Goal: Task Accomplishment & Management: Manage account settings

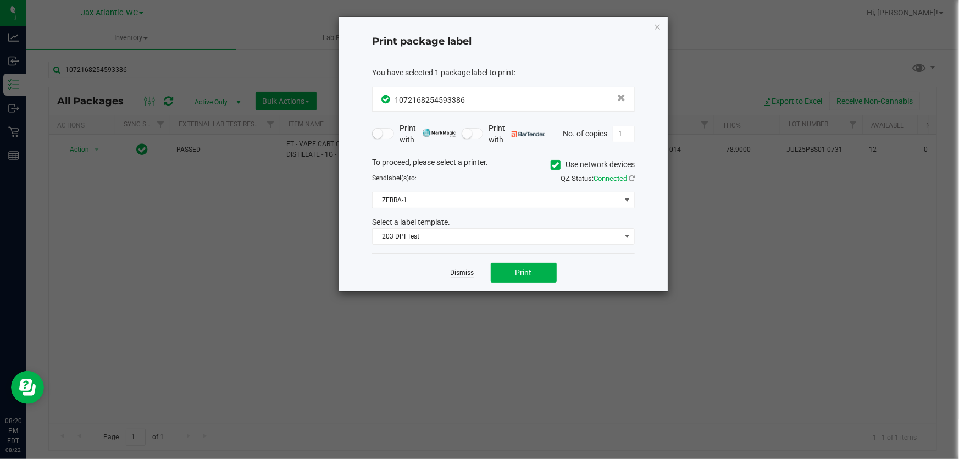
click at [461, 274] on link "Dismiss" at bounding box center [463, 272] width 24 height 9
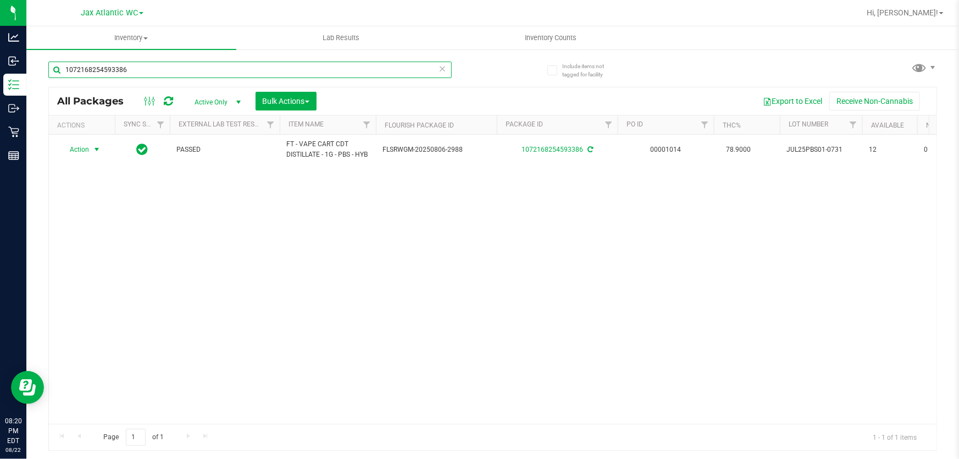
click at [220, 69] on input "1072168254593386" at bounding box center [250, 70] width 404 height 16
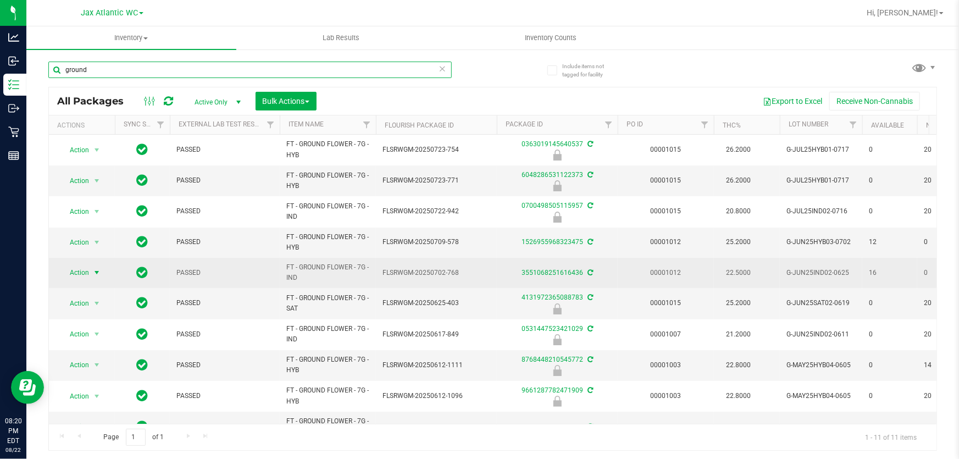
type input "ground"
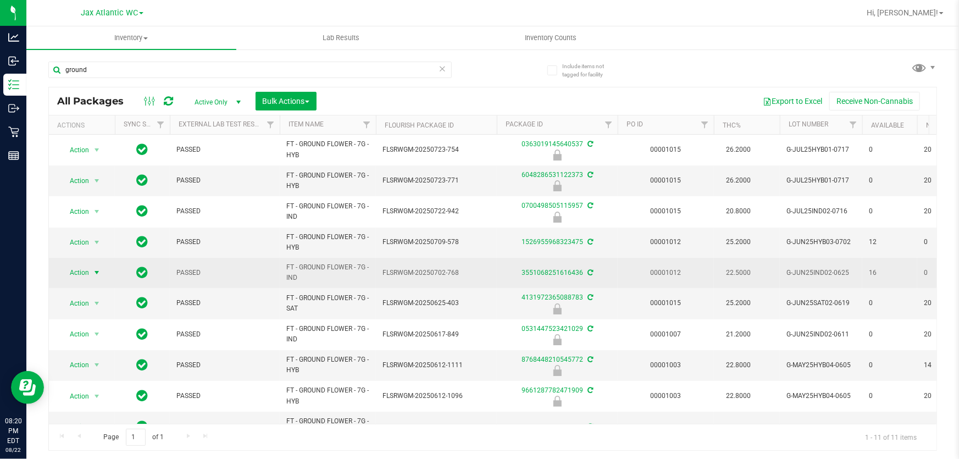
click at [82, 272] on span "Action" at bounding box center [75, 272] width 30 height 15
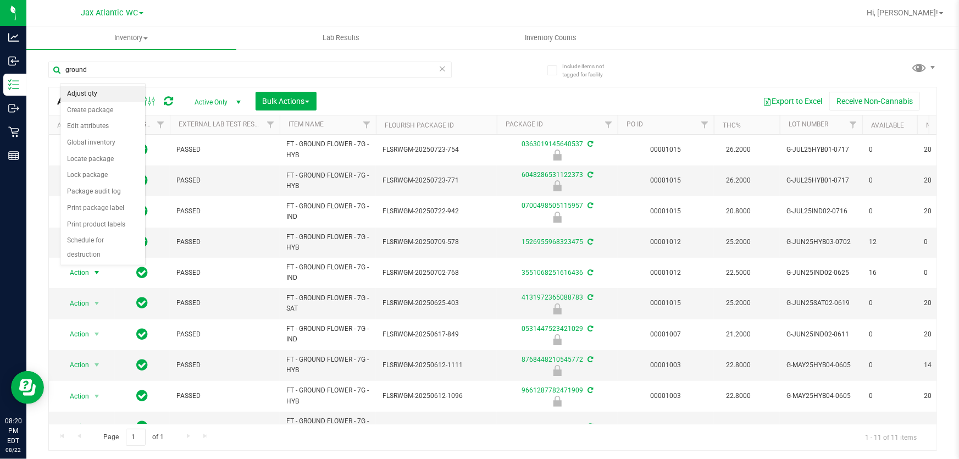
click at [106, 92] on li "Adjust qty" at bounding box center [102, 94] width 85 height 16
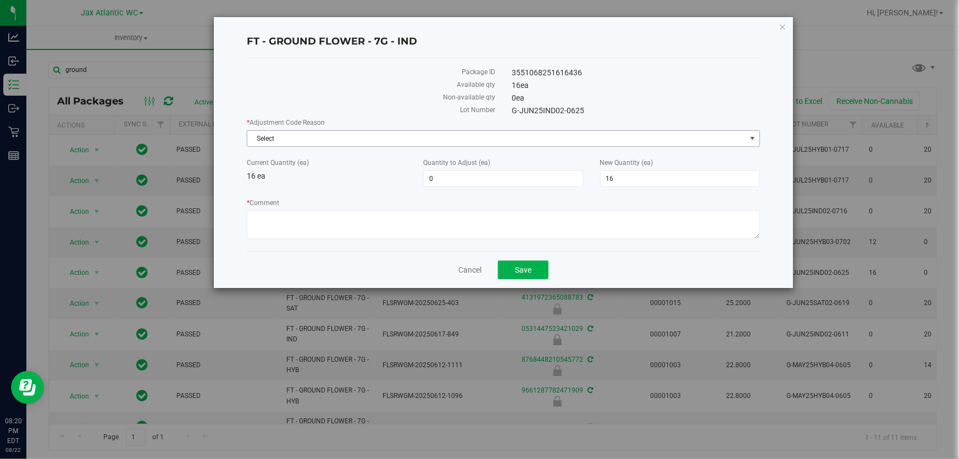
click at [289, 135] on span "Select" at bounding box center [496, 138] width 499 height 15
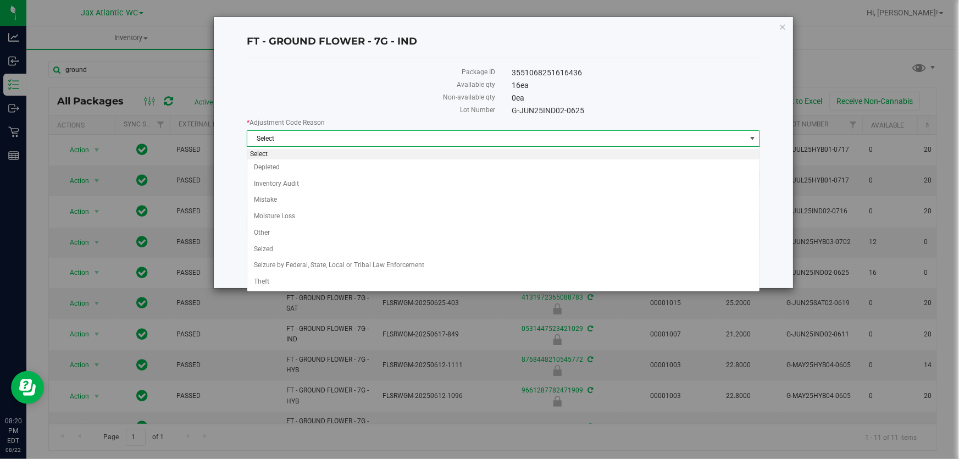
click at [289, 135] on span "Select" at bounding box center [496, 138] width 499 height 15
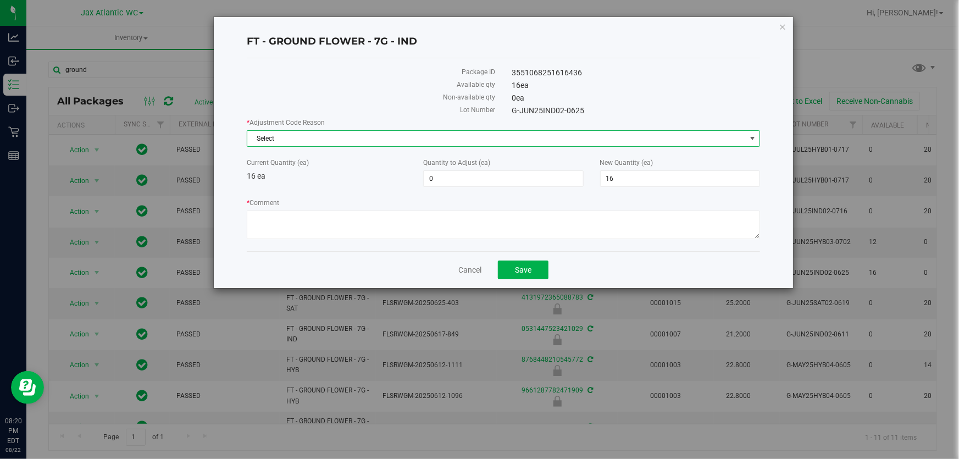
click at [286, 139] on span "Select" at bounding box center [496, 138] width 499 height 15
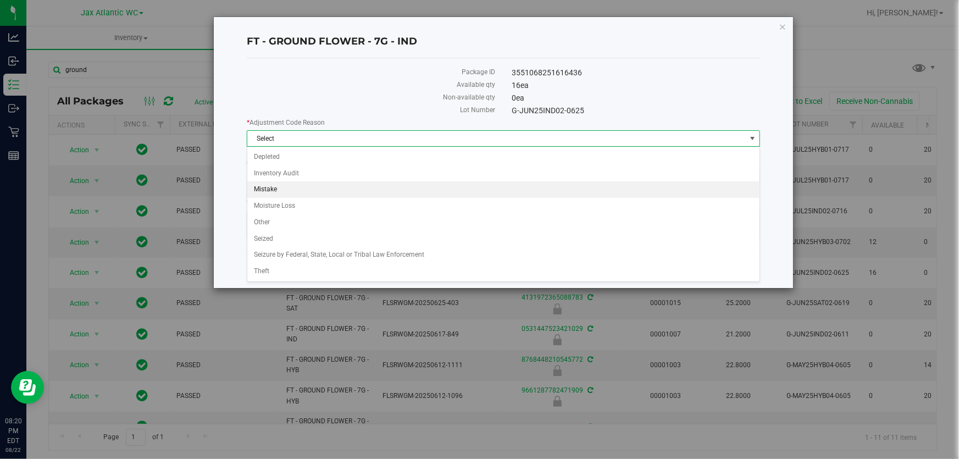
click at [284, 185] on li "Mistake" at bounding box center [503, 189] width 512 height 16
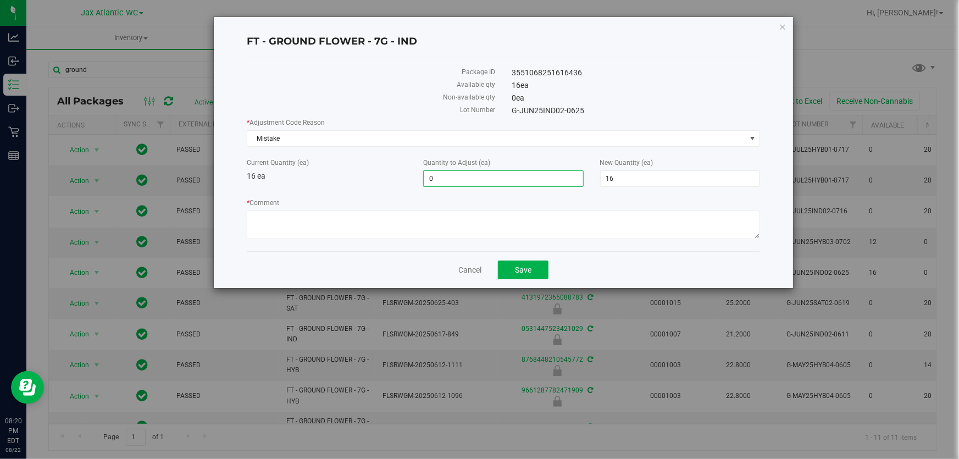
click at [472, 175] on span "0 0" at bounding box center [503, 178] width 160 height 16
click at [472, 175] on input "0" at bounding box center [503, 178] width 159 height 15
type input "-1"
type input "15"
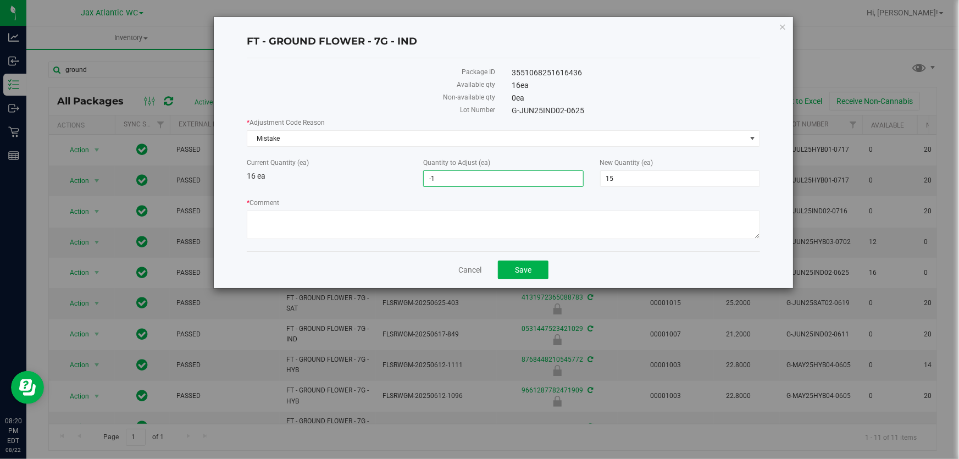
click at [413, 104] on div "Non-available qty" at bounding box center [371, 98] width 265 height 13
click at [404, 228] on textarea "* Comment" at bounding box center [504, 225] width 514 height 29
type textarea "Allocation error. Adjusting to reflect what we have instore-AP"
click at [522, 269] on span "Save" at bounding box center [523, 270] width 16 height 9
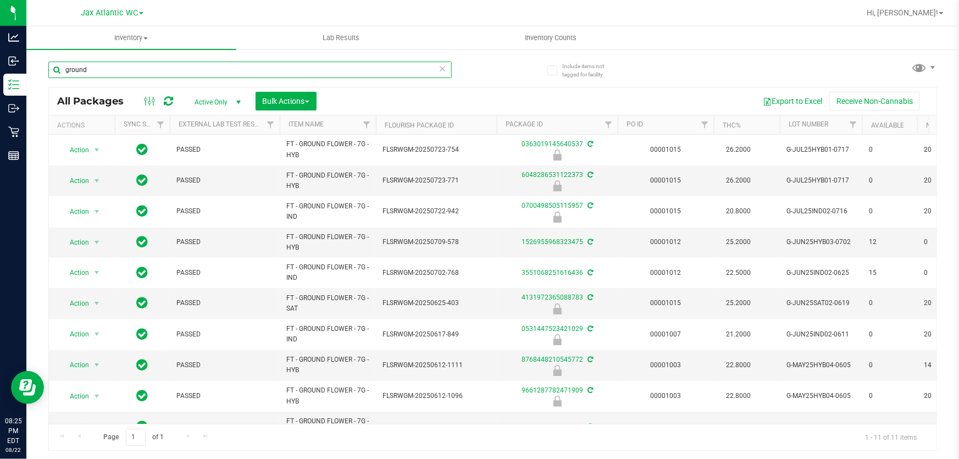
click at [135, 68] on input "ground" at bounding box center [250, 70] width 404 height 16
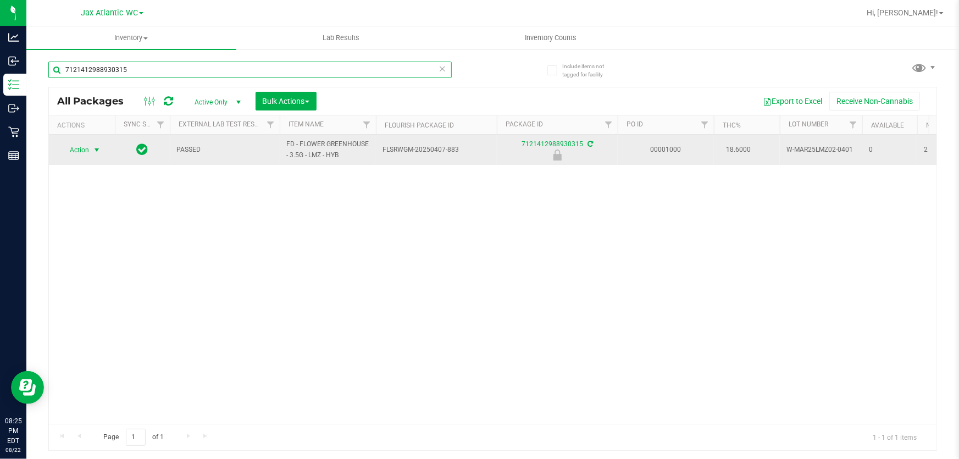
type input "7121412988930315"
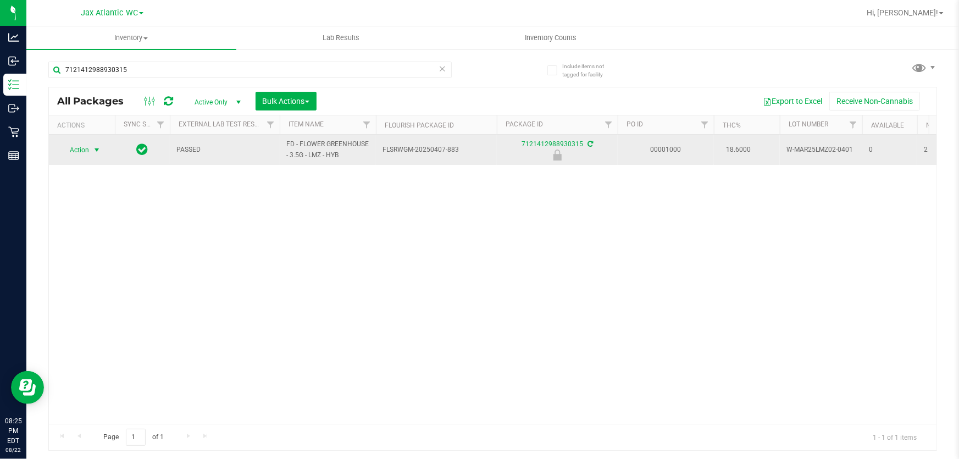
click at [80, 147] on span "Action" at bounding box center [75, 149] width 30 height 15
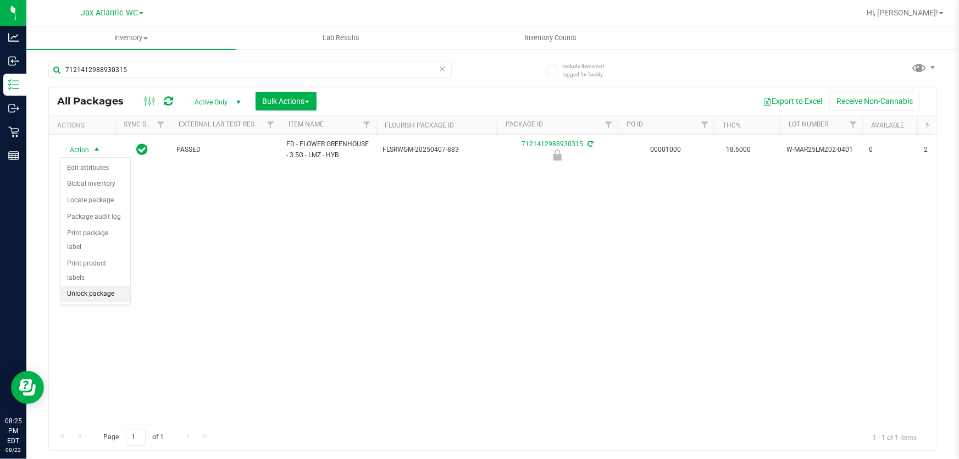
click at [102, 286] on li "Unlock package" at bounding box center [95, 294] width 70 height 16
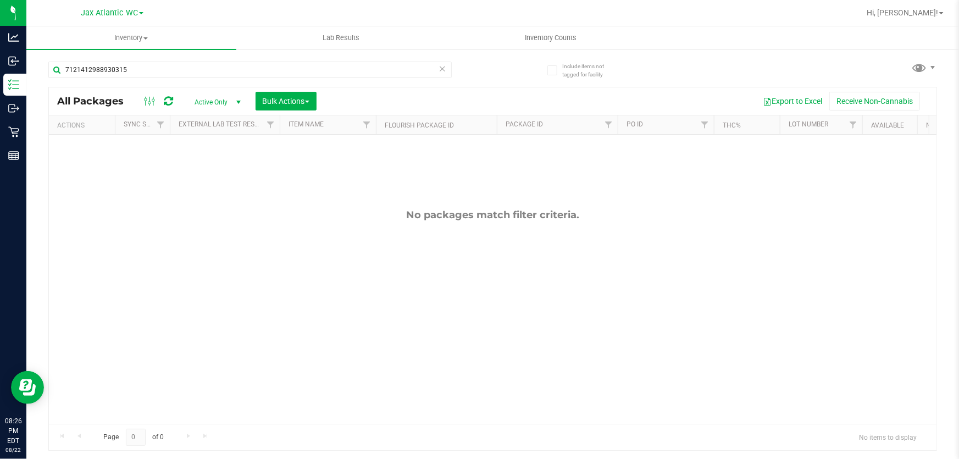
click at [444, 70] on icon at bounding box center [443, 68] width 8 height 13
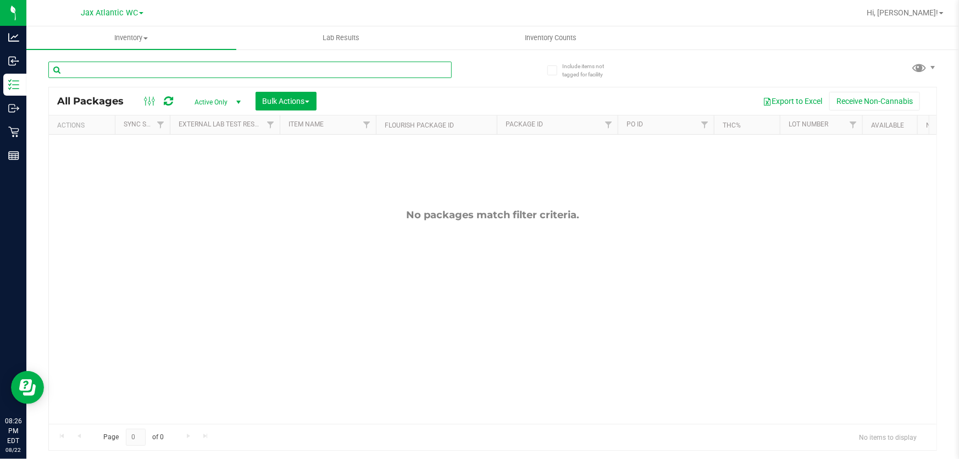
click at [206, 69] on input "text" at bounding box center [250, 70] width 404 height 16
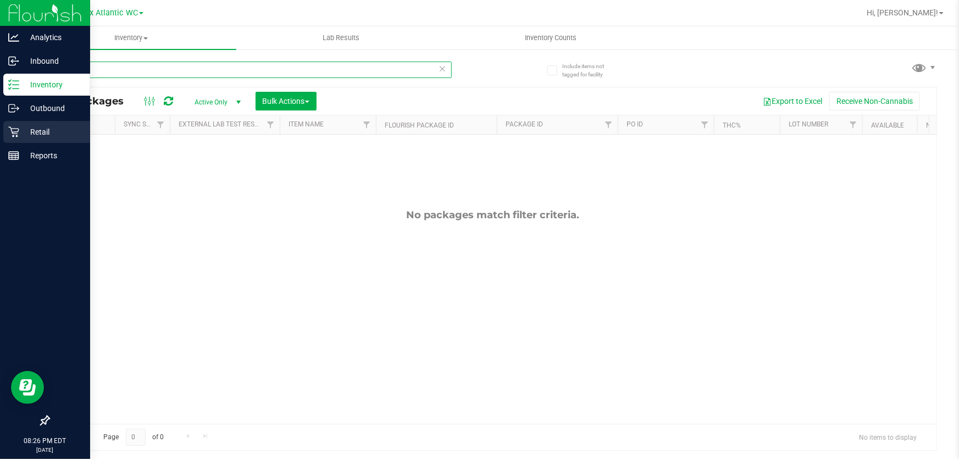
type input "lmz"
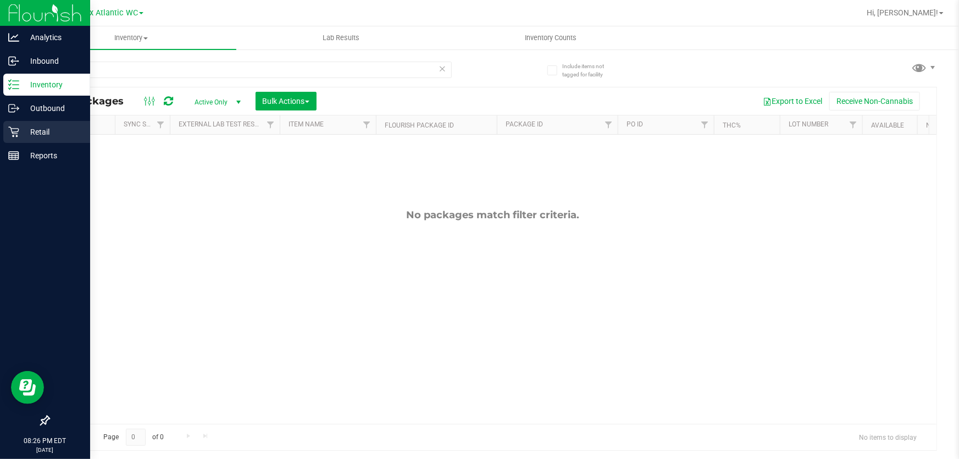
click at [22, 133] on p "Retail" at bounding box center [52, 131] width 66 height 13
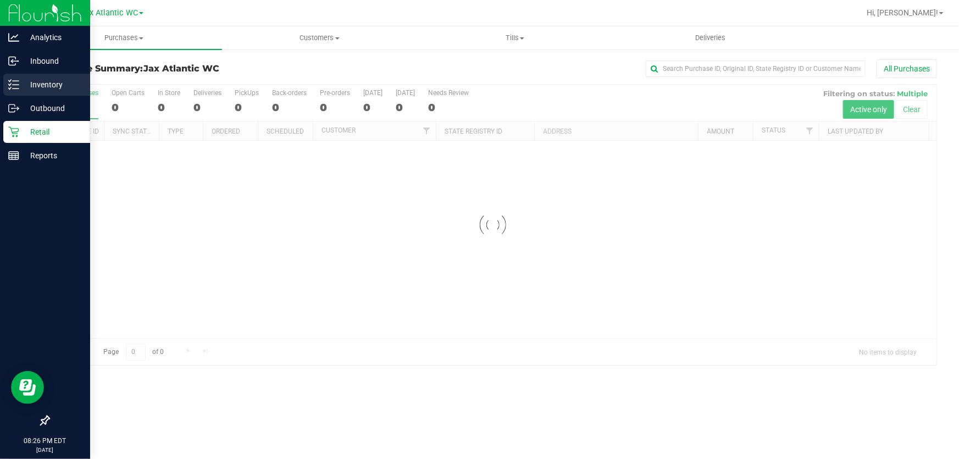
click at [51, 84] on p "Inventory" at bounding box center [52, 84] width 66 height 13
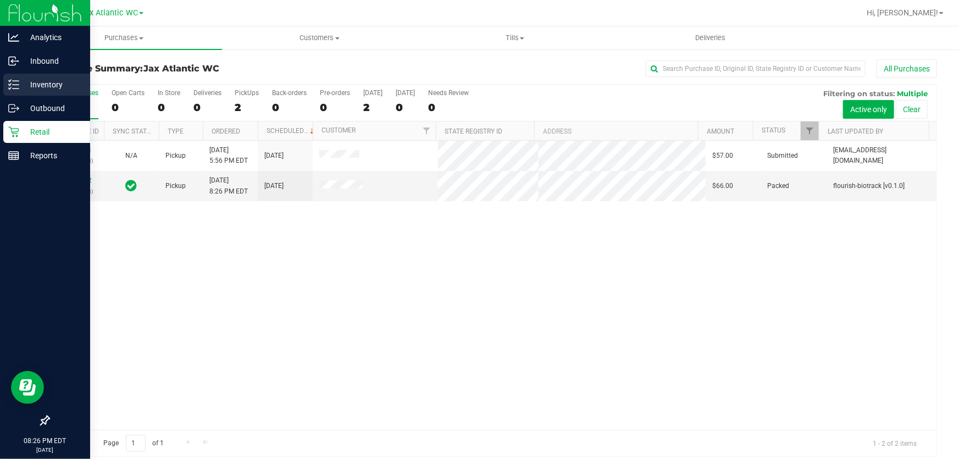
click at [15, 79] on icon at bounding box center [13, 84] width 11 height 11
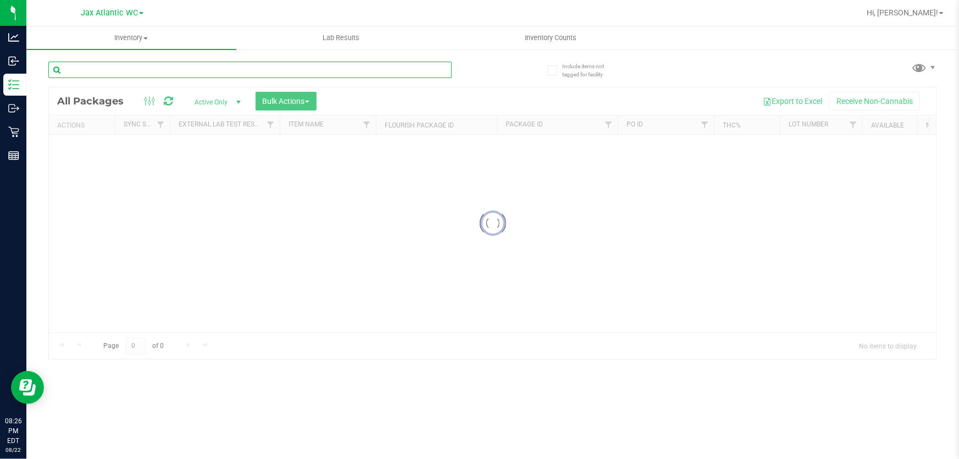
click at [140, 69] on div "Inventory All packages All inventory Waste log Create inventory Lab Results Inv…" at bounding box center [492, 242] width 933 height 433
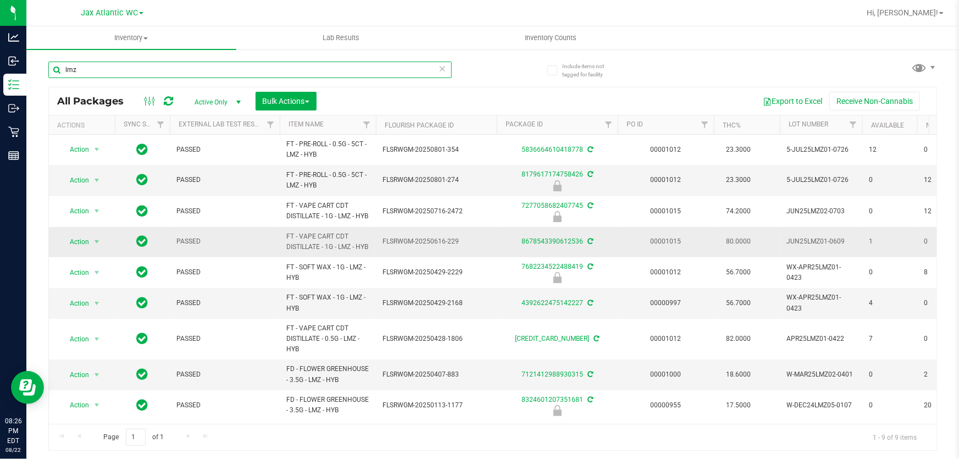
scroll to position [24, 0]
type input "lmz"
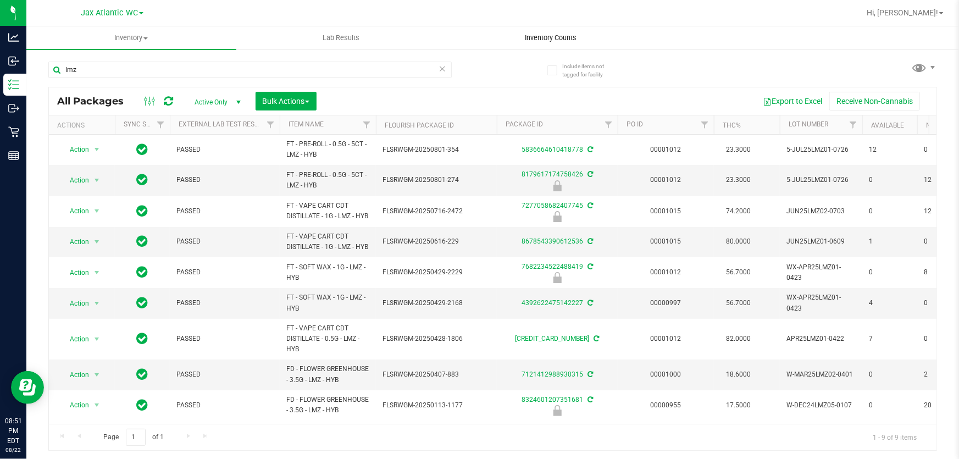
click at [564, 33] on span "Inventory Counts" at bounding box center [551, 38] width 81 height 10
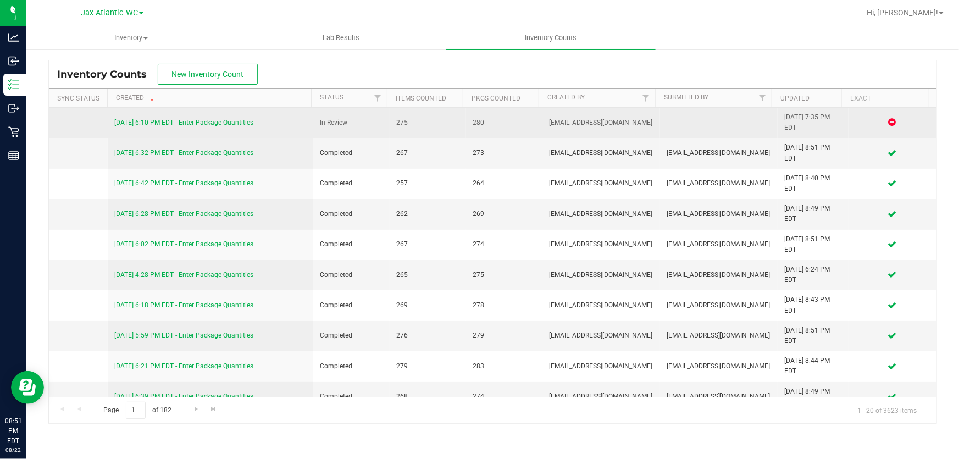
click at [246, 121] on link "8/22/25 6:10 PM EDT - Enter Package Quantities" at bounding box center [183, 123] width 139 height 8
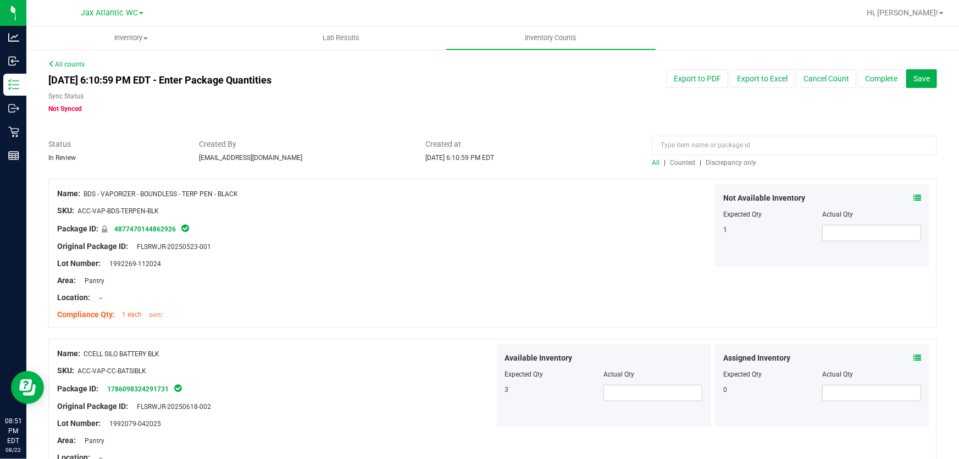
click at [733, 164] on span "Discrepancy only" at bounding box center [731, 163] width 51 height 8
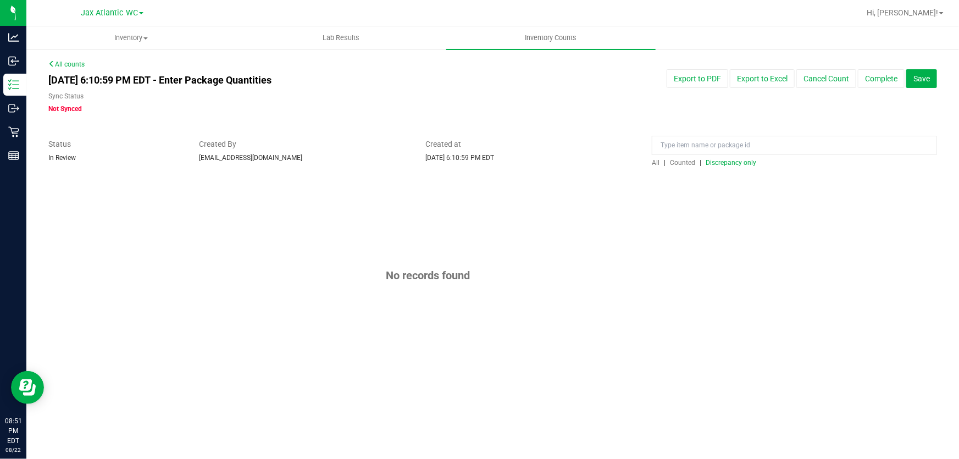
click at [632, 84] on div "Export to PDF Export to Excel Cancel Count Complete Save" at bounding box center [757, 78] width 377 height 19
click at [873, 81] on button "Complete" at bounding box center [881, 78] width 47 height 19
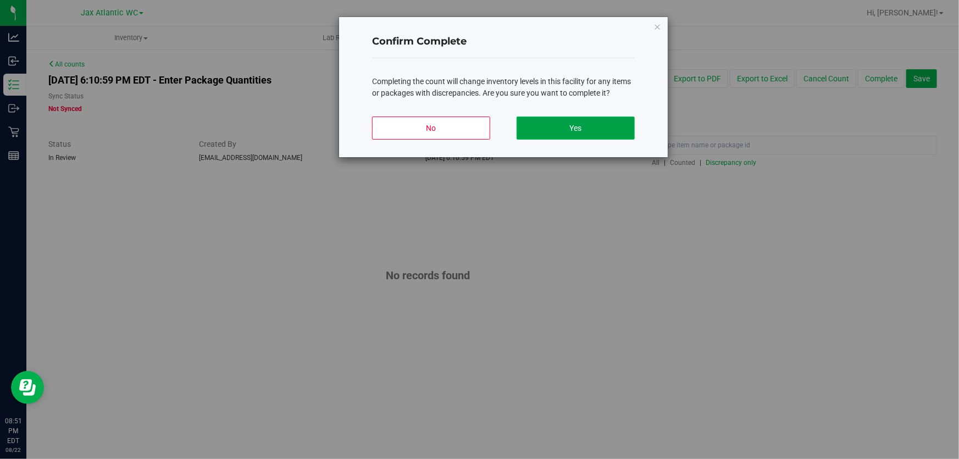
click at [616, 125] on button "Yes" at bounding box center [576, 128] width 118 height 23
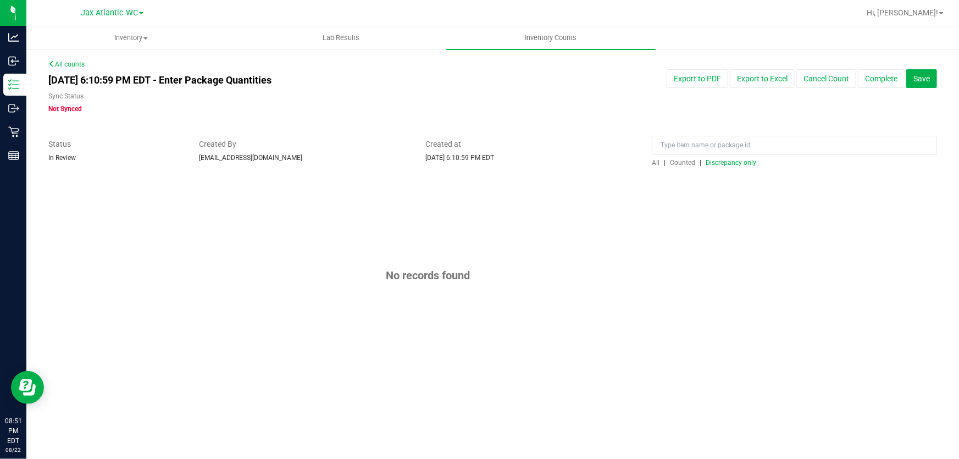
click at [733, 164] on span "Discrepancy only" at bounding box center [731, 163] width 51 height 8
click at [731, 162] on span "Discrepancy only" at bounding box center [731, 163] width 51 height 8
click at [880, 74] on button "Complete" at bounding box center [881, 78] width 47 height 19
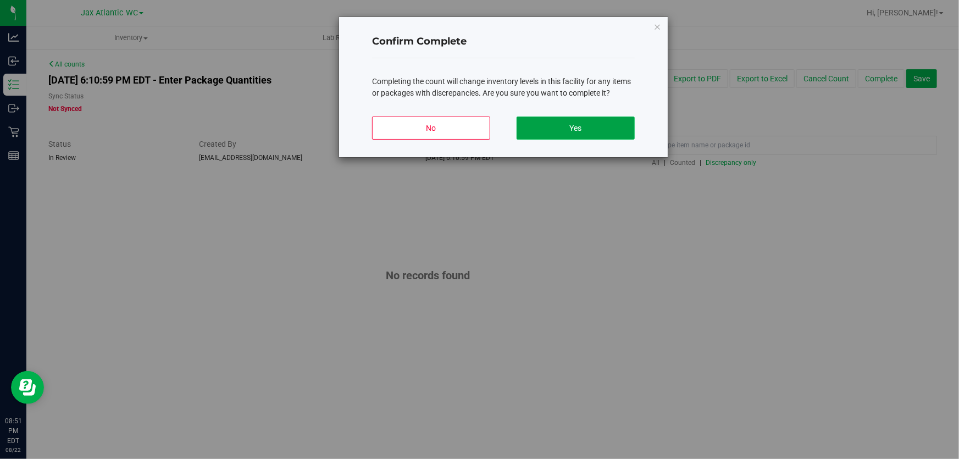
click at [588, 122] on button "Yes" at bounding box center [576, 128] width 118 height 23
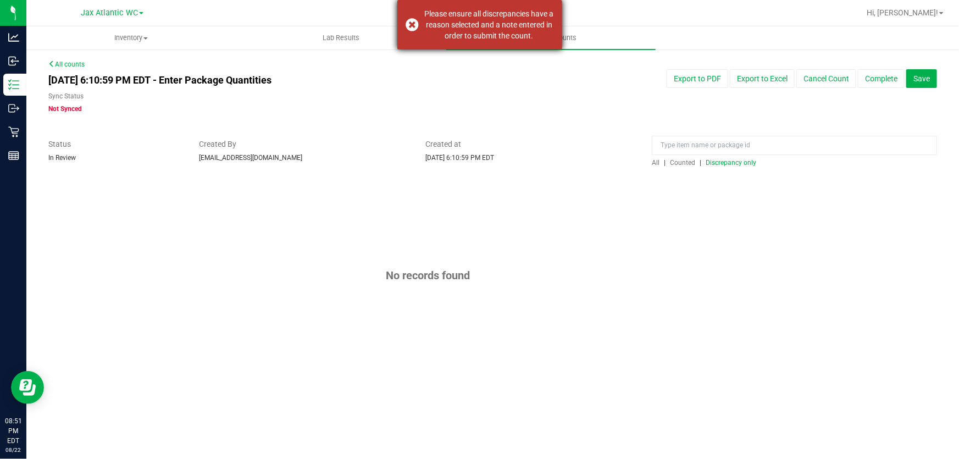
click at [409, 25] on div "Please ensure all discrepancies have a reason selected and a note entered in or…" at bounding box center [480, 24] width 165 height 49
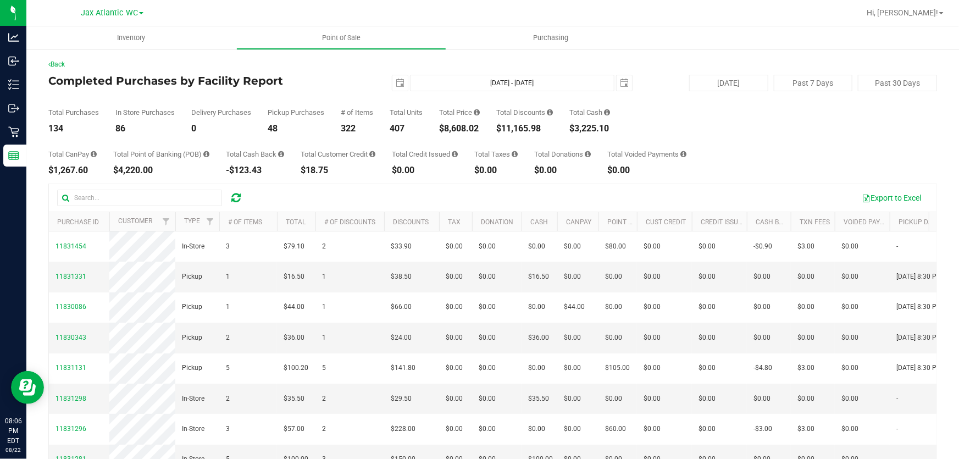
click at [324, 73] on div "Back Completed Purchases by Facility Report 2025-08-22 Aug 22, 2025 - Aug 22, 2…" at bounding box center [492, 303] width 889 height 488
click at [834, 106] on div "Total Purchases 161 In Store Purchases 102 Delivery Purchases 0 Pickup Purchase…" at bounding box center [492, 112] width 889 height 42
click at [317, 68] on div "Back" at bounding box center [492, 64] width 889 height 10
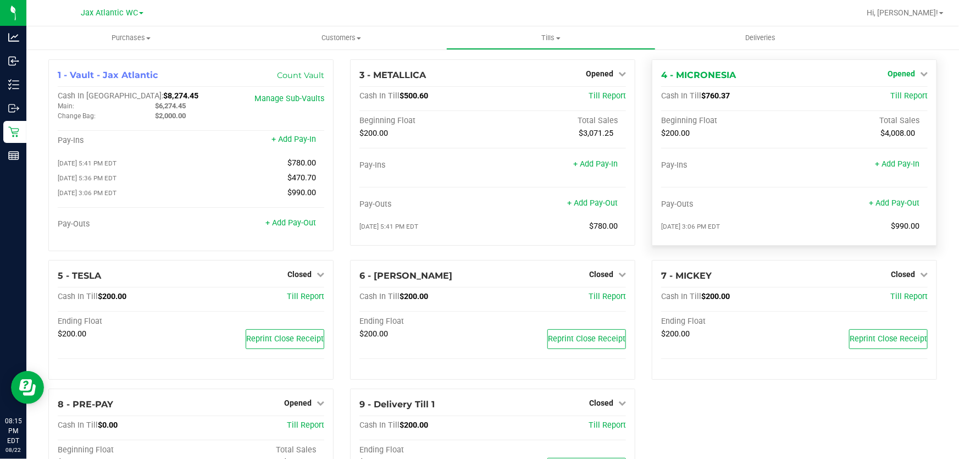
click at [898, 71] on span "Opened" at bounding box center [901, 73] width 27 height 9
click at [899, 99] on link "Close Till" at bounding box center [903, 96] width 30 height 9
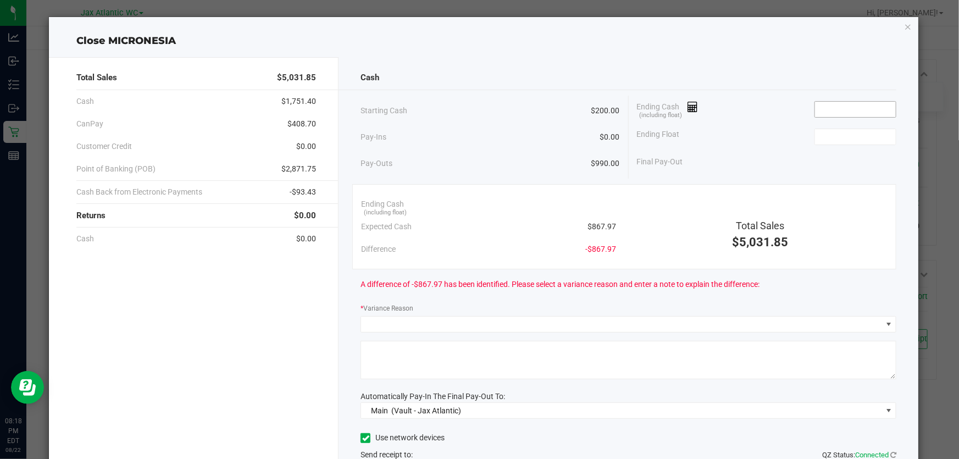
click at [874, 109] on input at bounding box center [855, 109] width 81 height 15
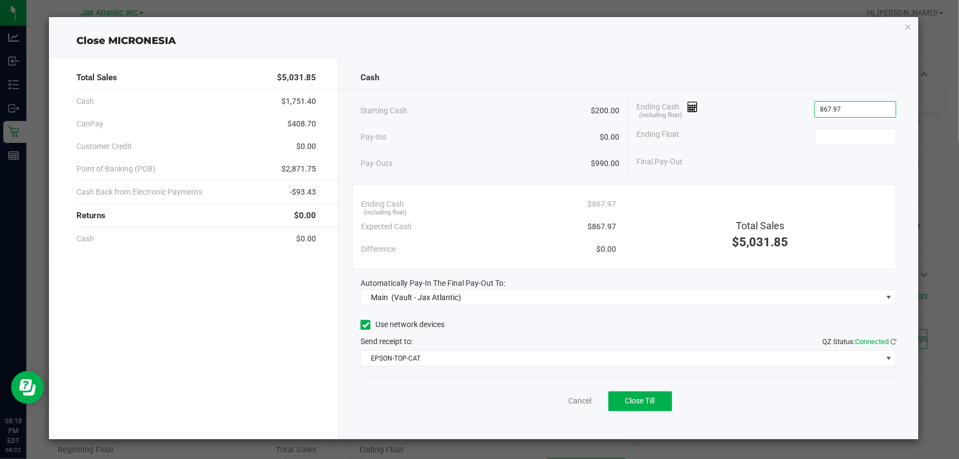
type input "$867.97"
type input "$200.00"
click at [793, 75] on div "Cash" at bounding box center [629, 78] width 536 height 24
click at [636, 402] on span "Close Till" at bounding box center [641, 400] width 30 height 9
click at [903, 24] on div "Close MICRONESIA Total Sales $5,031.85 Cash $1,751.40 CanPay $408.70 Customer C…" at bounding box center [484, 228] width 870 height 422
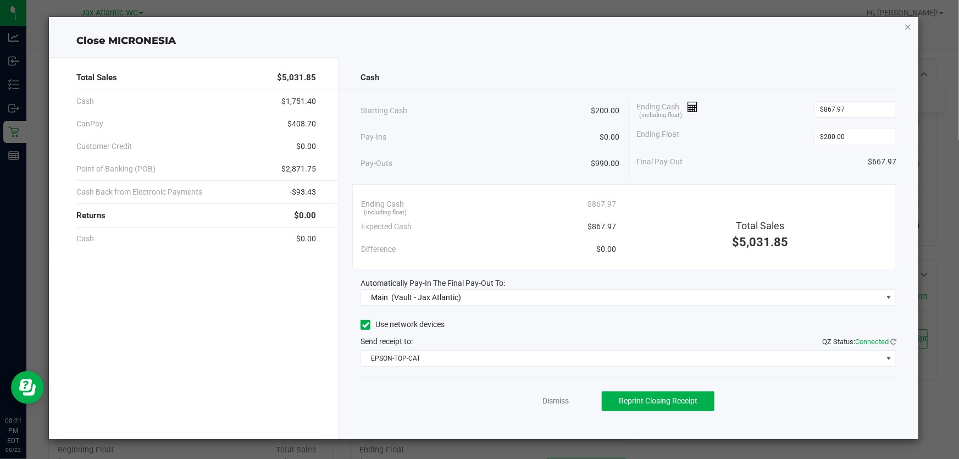
click at [907, 25] on icon "button" at bounding box center [908, 26] width 8 height 13
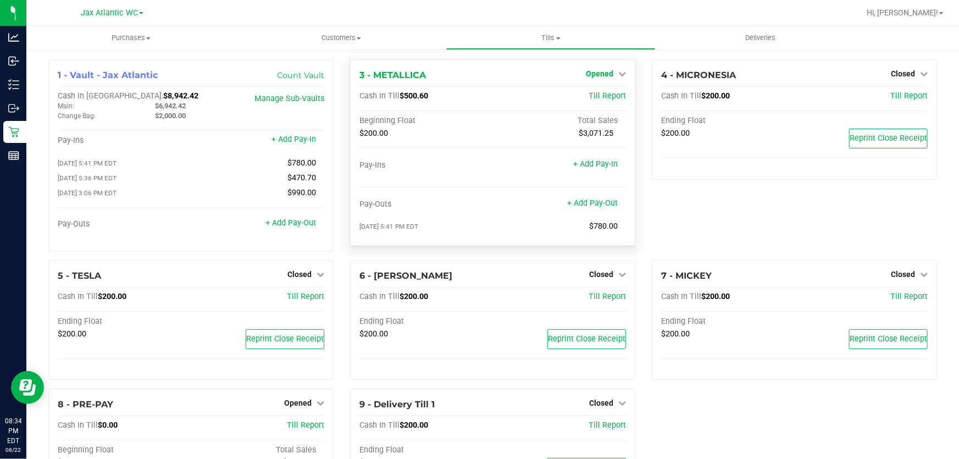
click at [604, 75] on span "Opened" at bounding box center [599, 73] width 27 height 9
click at [606, 95] on link "Close Till" at bounding box center [601, 96] width 30 height 9
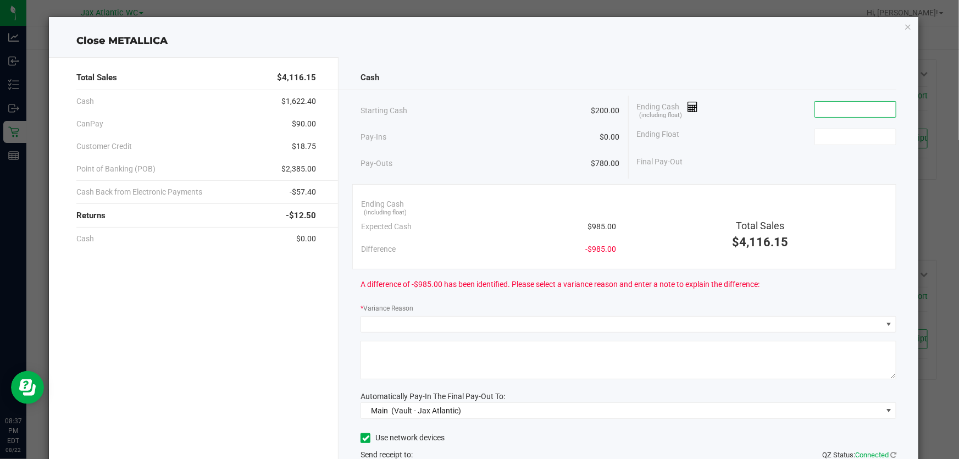
click at [842, 108] on input at bounding box center [855, 109] width 81 height 15
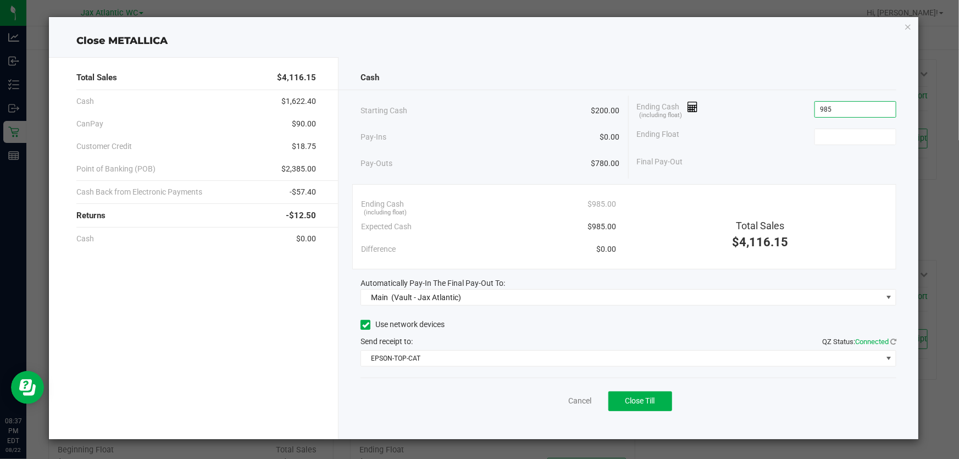
type input "$985.00"
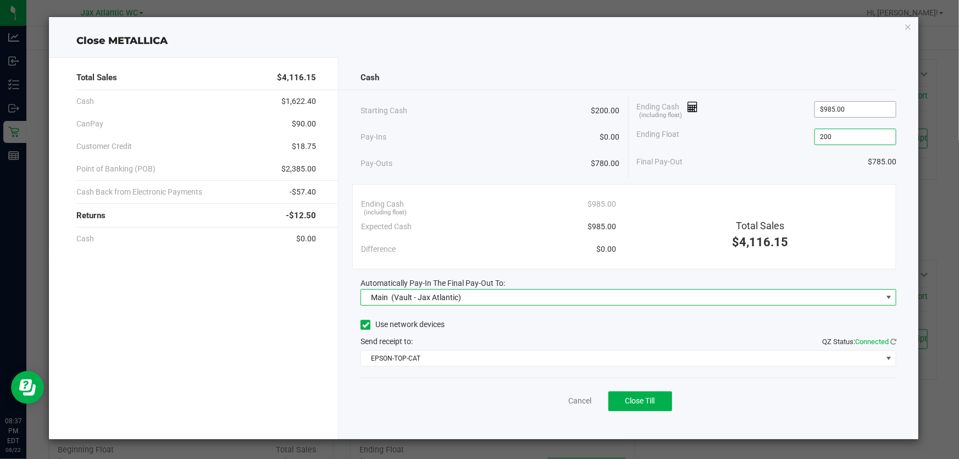
type input "$200.00"
click at [649, 399] on span "Close Till" at bounding box center [641, 400] width 30 height 9
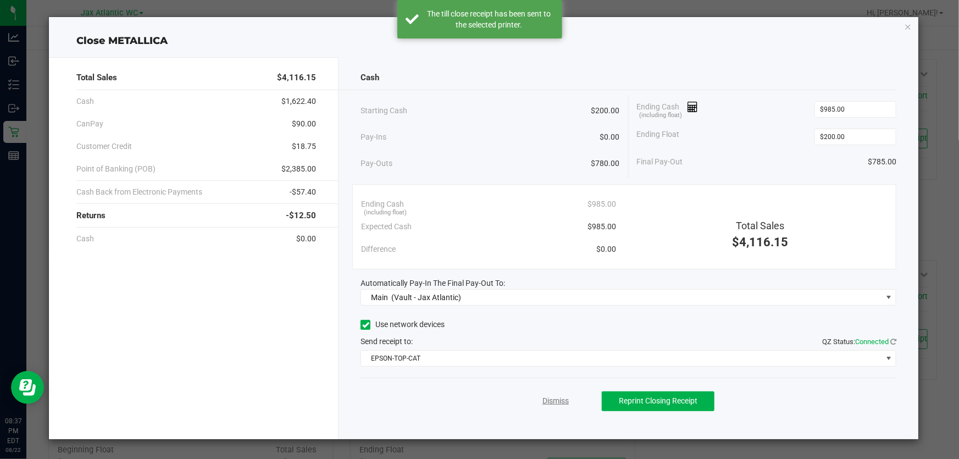
click at [559, 400] on link "Dismiss" at bounding box center [556, 401] width 26 height 12
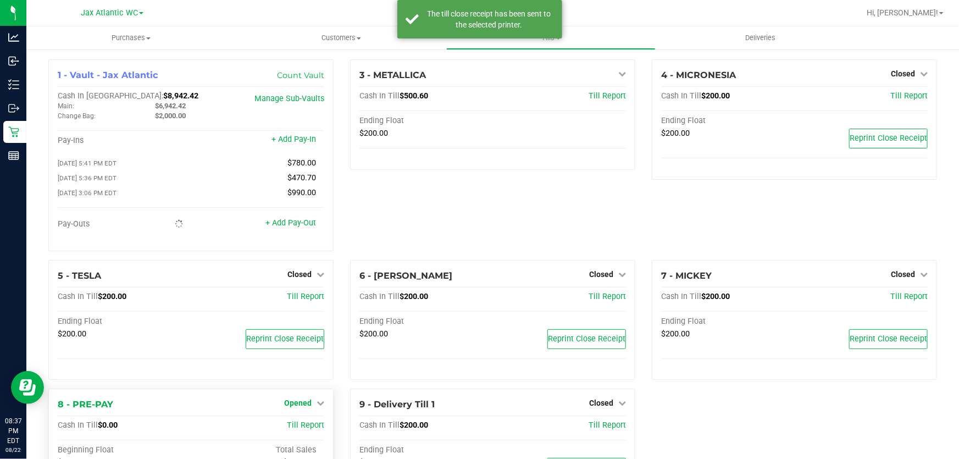
click at [296, 407] on span "Opened" at bounding box center [297, 403] width 27 height 9
click at [313, 426] on div "Close Till" at bounding box center [298, 427] width 81 height 14
click at [300, 426] on link "Close Till" at bounding box center [299, 426] width 30 height 9
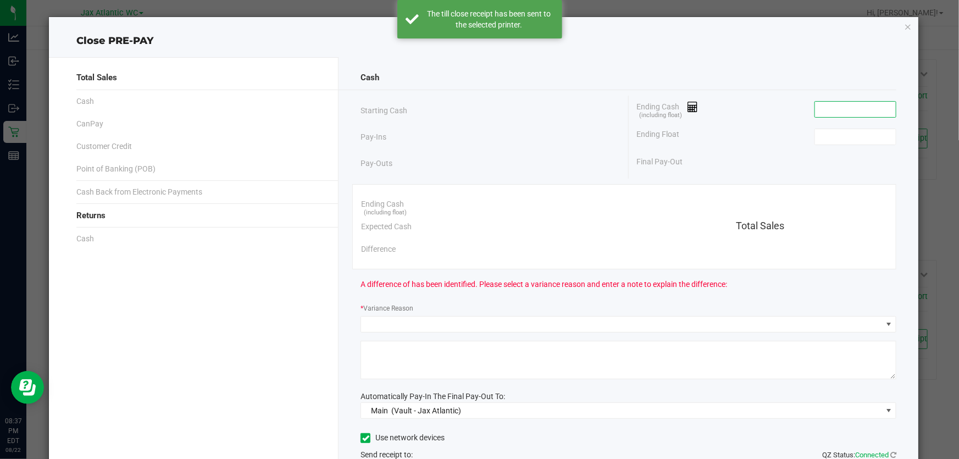
click at [844, 111] on input at bounding box center [855, 109] width 81 height 15
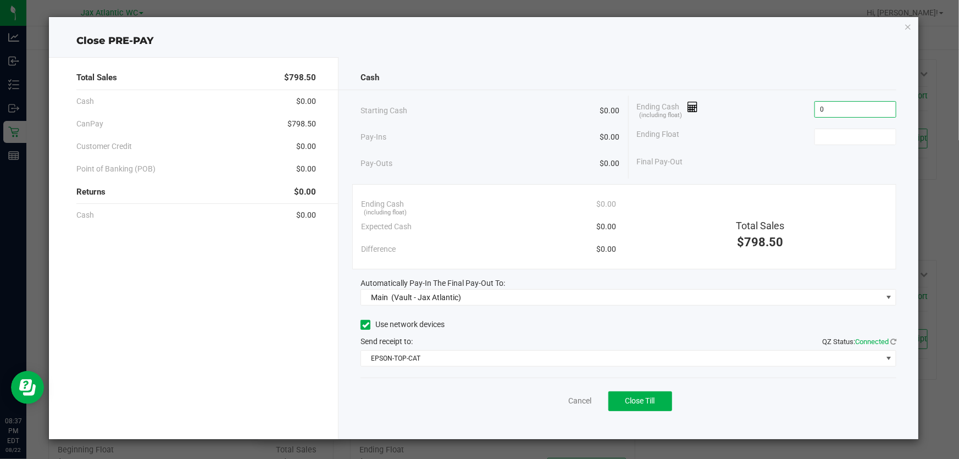
type input "$0.00"
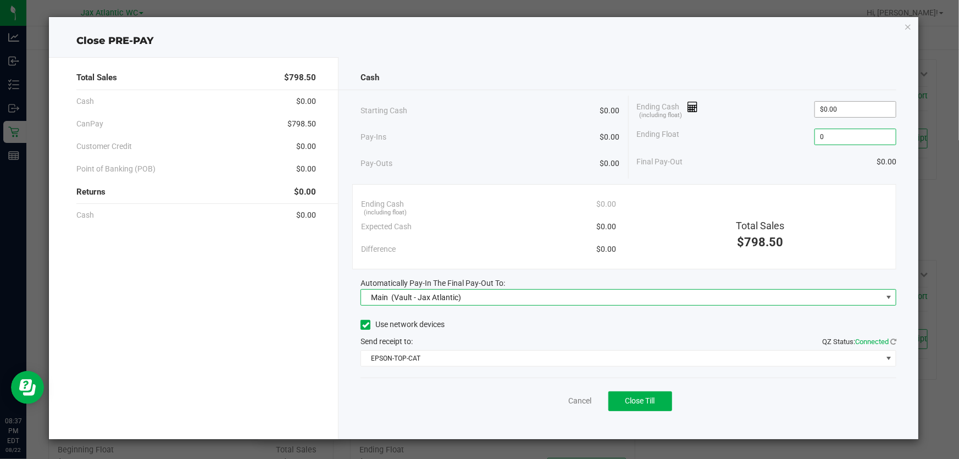
type input "$0.00"
click at [660, 401] on button "Close Till" at bounding box center [641, 401] width 64 height 20
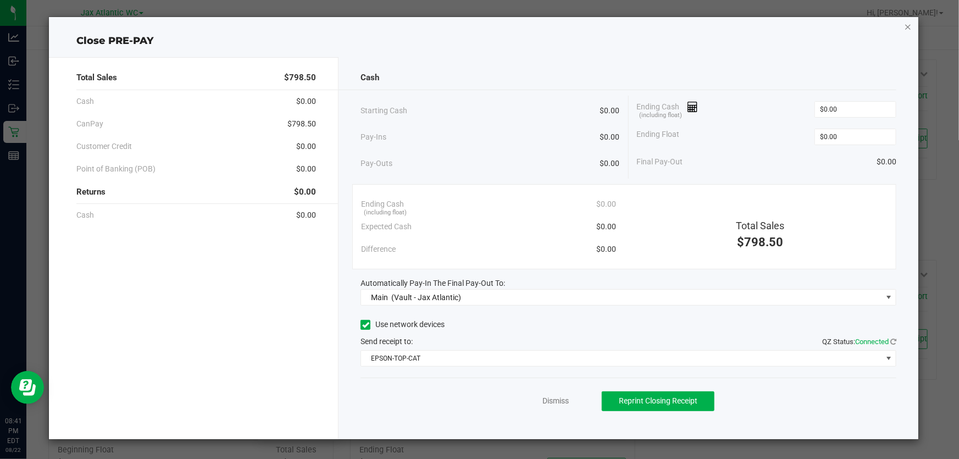
click at [908, 24] on icon "button" at bounding box center [908, 26] width 8 height 13
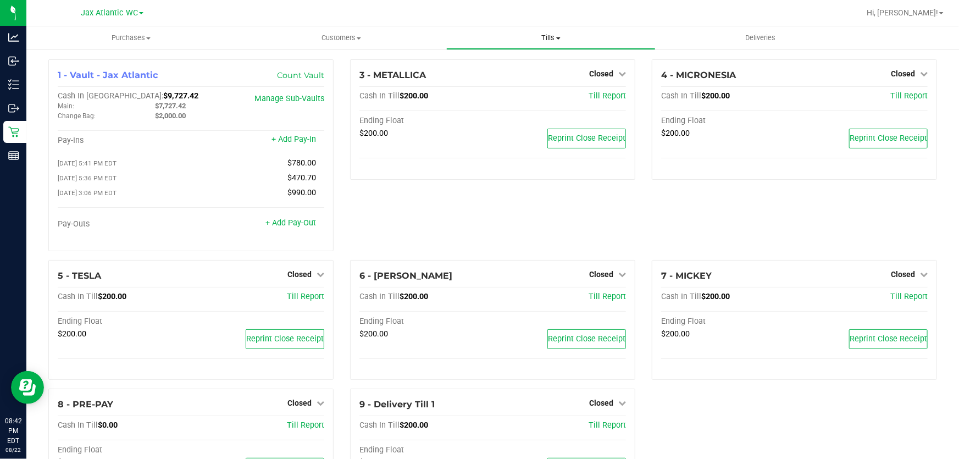
click at [547, 38] on span "Tills" at bounding box center [551, 38] width 209 height 10
click at [520, 79] on span "Reconcile e-payments" at bounding box center [500, 79] width 109 height 9
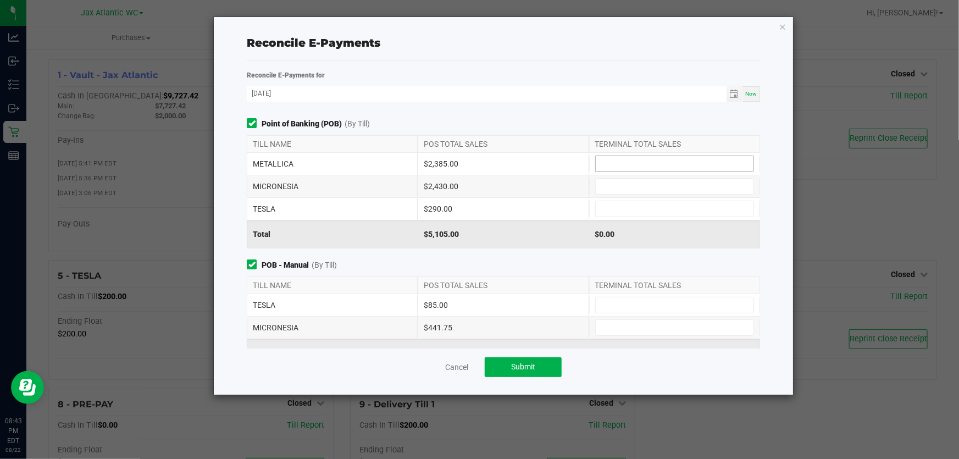
click at [645, 165] on input at bounding box center [675, 163] width 158 height 15
type input "$2,385.00"
click at [481, 130] on div "Point of Banking (POB) (By Till) TILL NAME POS TOTAL SALES TERMINAL TOTAL SALES…" at bounding box center [504, 183] width 530 height 130
click at [644, 179] on input at bounding box center [675, 186] width 158 height 15
type input "$2,430.00"
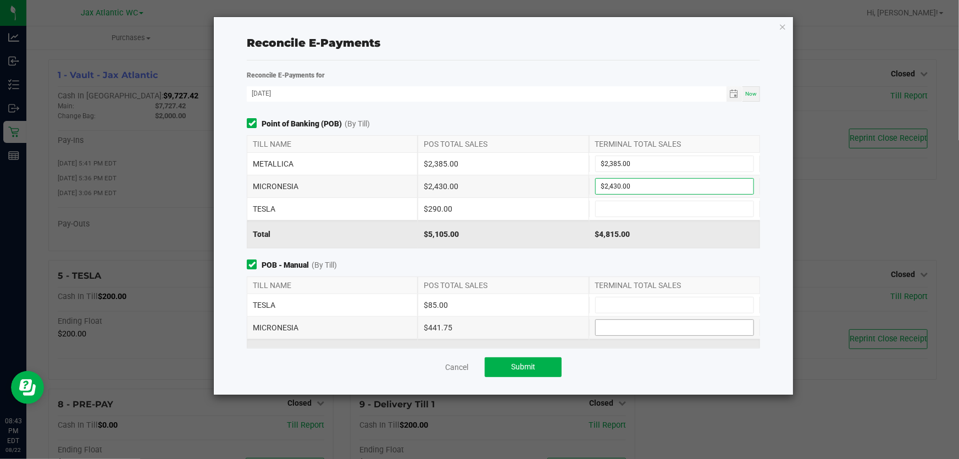
click at [639, 327] on input at bounding box center [675, 327] width 158 height 15
type input "$441.75"
click at [591, 264] on span "POB - Manual (By Till)" at bounding box center [504, 266] width 514 height 12
click at [632, 201] on input at bounding box center [675, 208] width 158 height 15
type input "$290.00"
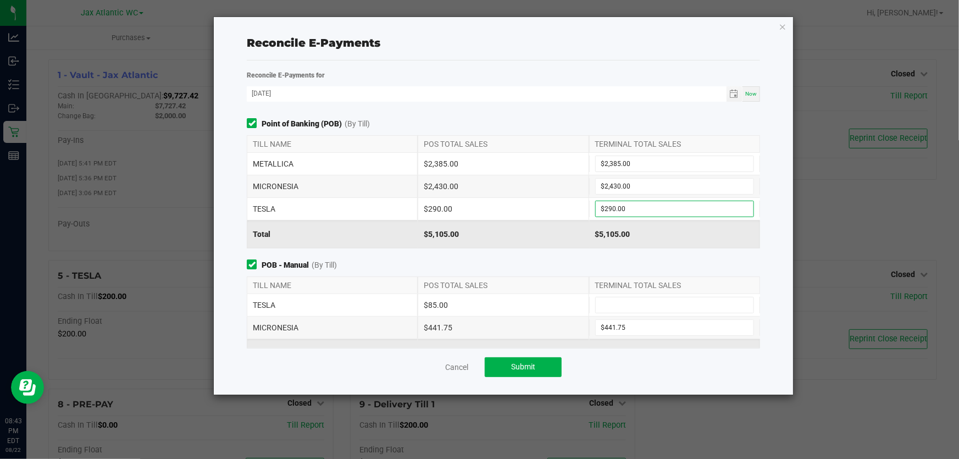
click at [514, 290] on div "POS TOTAL SALES" at bounding box center [503, 285] width 171 height 16
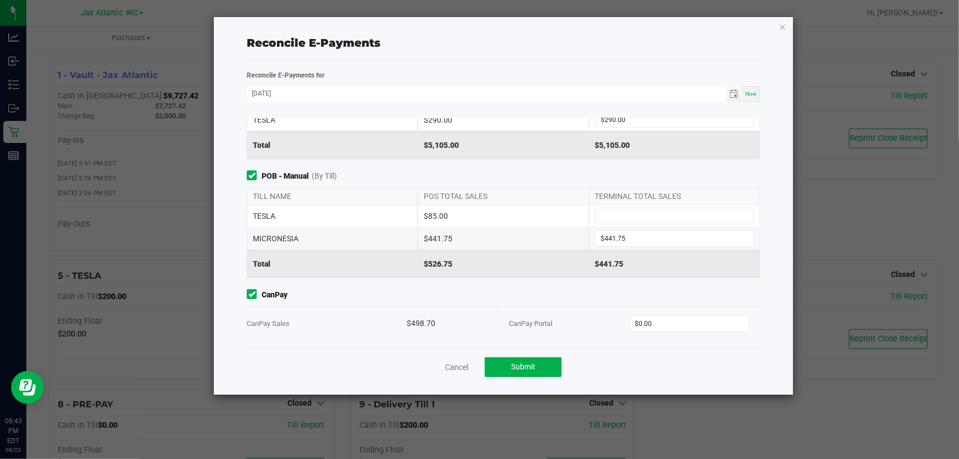
scroll to position [100, 0]
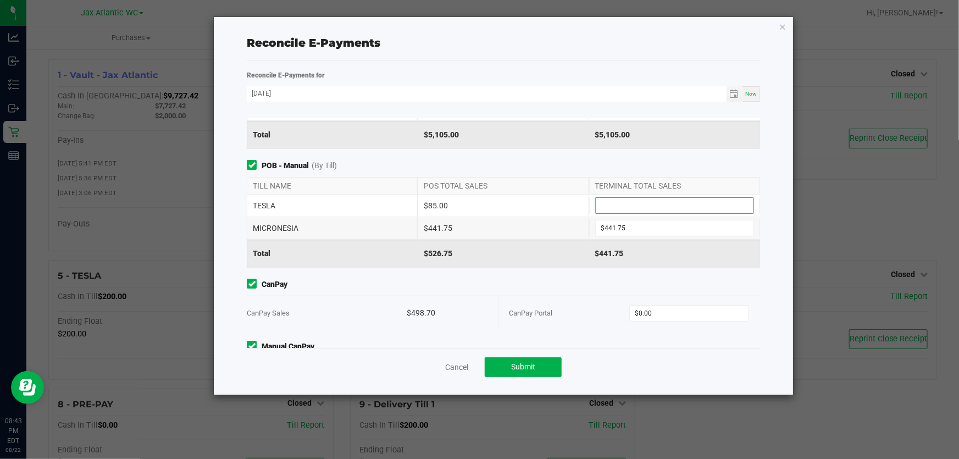
click at [642, 206] on input at bounding box center [675, 205] width 158 height 15
type input "$85.00"
click at [531, 175] on div "POB - Manual (By Till) TILL NAME POS TOTAL SALES TERMINAL TOTAL SALES TESLA $85…" at bounding box center [504, 214] width 530 height 108
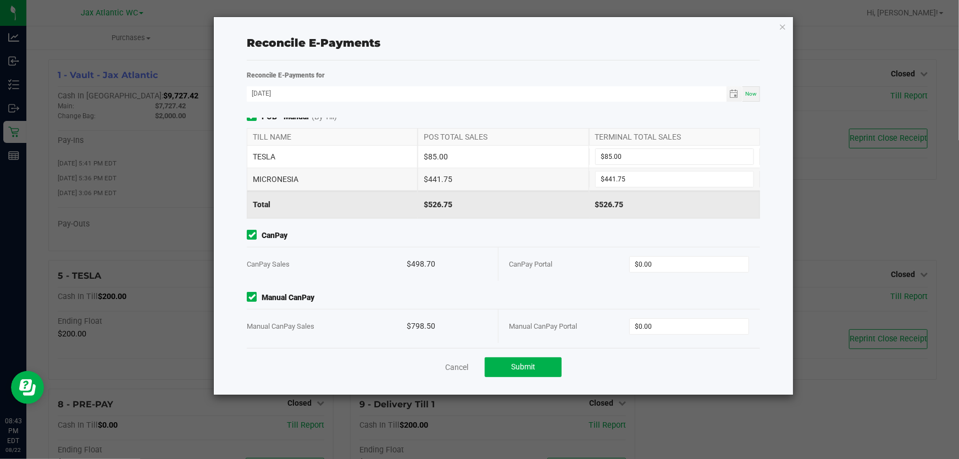
scroll to position [152, 0]
click at [699, 259] on input "0" at bounding box center [689, 260] width 119 height 15
type input "$498.70"
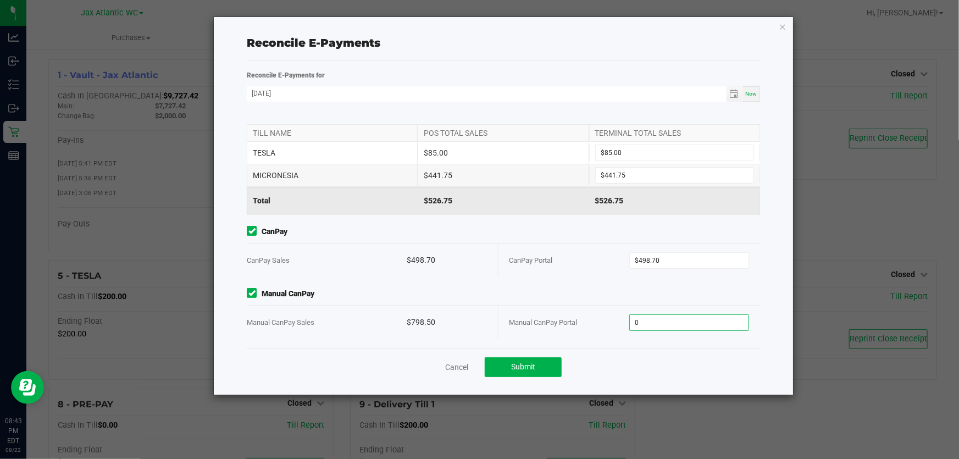
click at [703, 321] on input "0" at bounding box center [689, 322] width 119 height 15
type input "$798.50"
click at [520, 368] on span "Submit" at bounding box center [523, 366] width 24 height 9
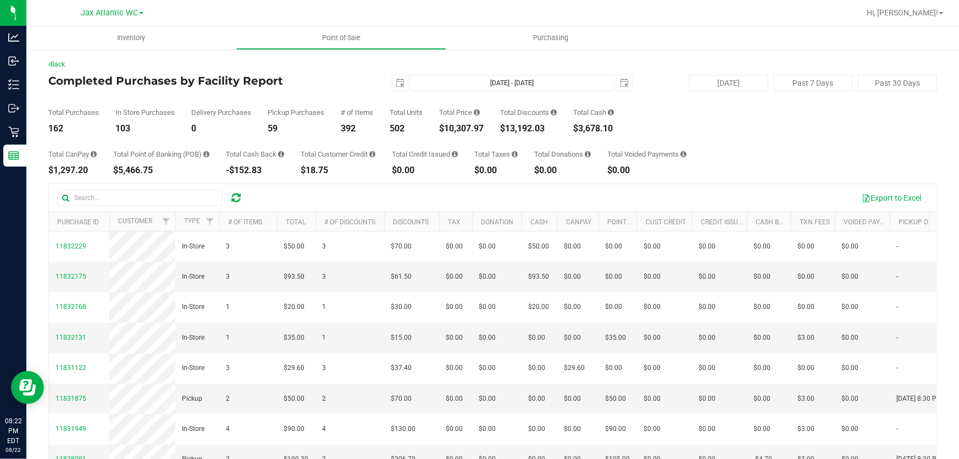
click at [286, 81] on h4 "Completed Purchases by Facility Report" at bounding box center [196, 81] width 296 height 12
click at [310, 63] on div "Back" at bounding box center [492, 64] width 889 height 10
click at [328, 86] on h4 "Completed Purchases by Facility Report" at bounding box center [196, 81] width 296 height 12
click at [367, 86] on div "2025-08-22 Aug 22, 2025 - Aug 22, 2025 2025-08-22" at bounding box center [488, 83] width 305 height 16
